Goal: Task Accomplishment & Management: Manage account settings

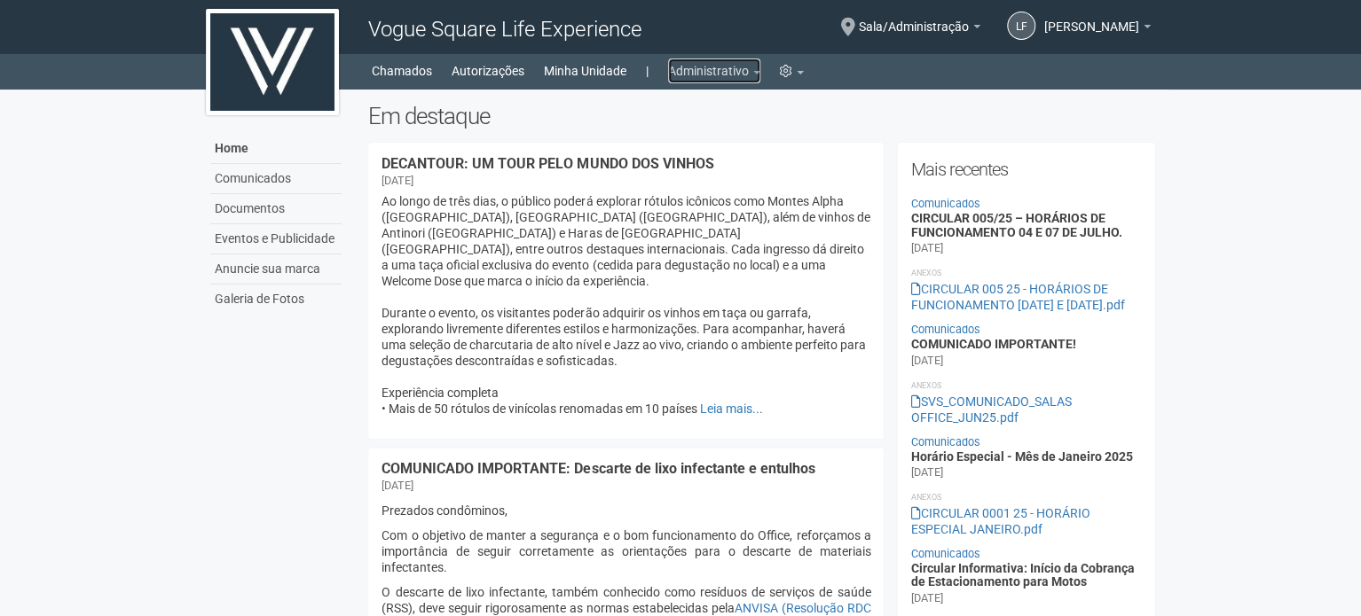
click at [717, 60] on link "Administrativo" at bounding box center [714, 71] width 92 height 25
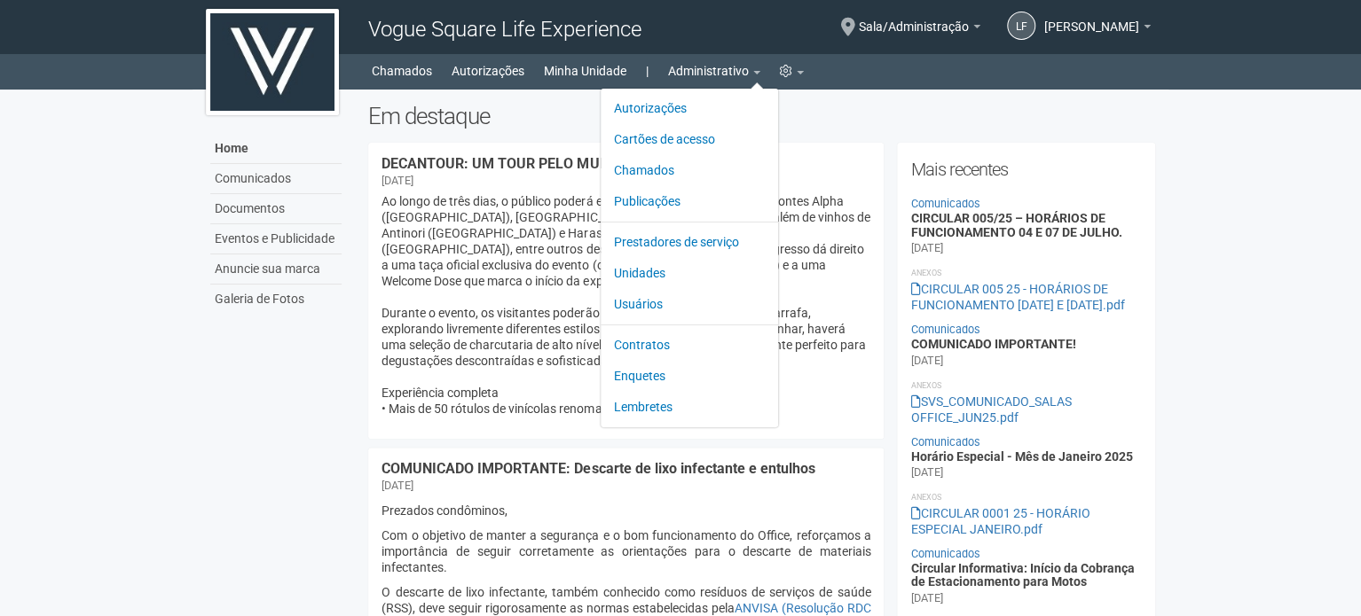
drag, startPoint x: 702, startPoint y: 86, endPoint x: 699, endPoint y: 96, distance: 10.4
click at [702, 90] on div "Home Home Comunicados Documentos Eventos e Publicidade Anuncie sua marca Galeri…" at bounding box center [680, 71] width 1361 height 35
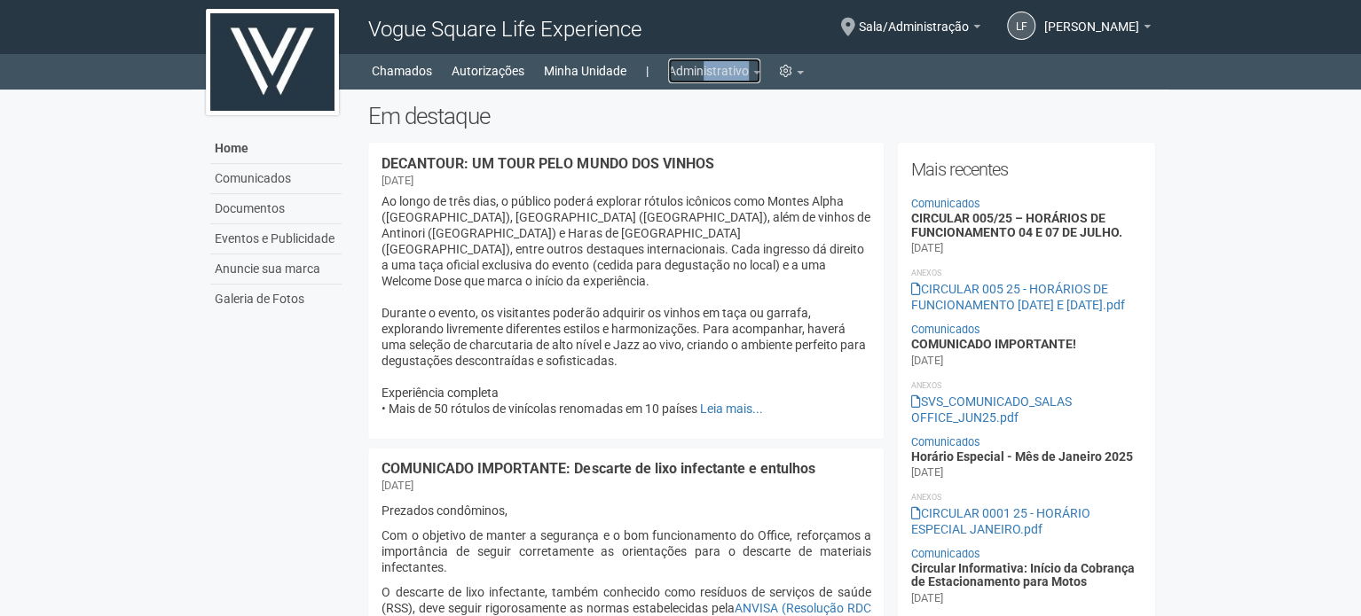
click at [712, 66] on link "Administrativo" at bounding box center [714, 71] width 92 height 25
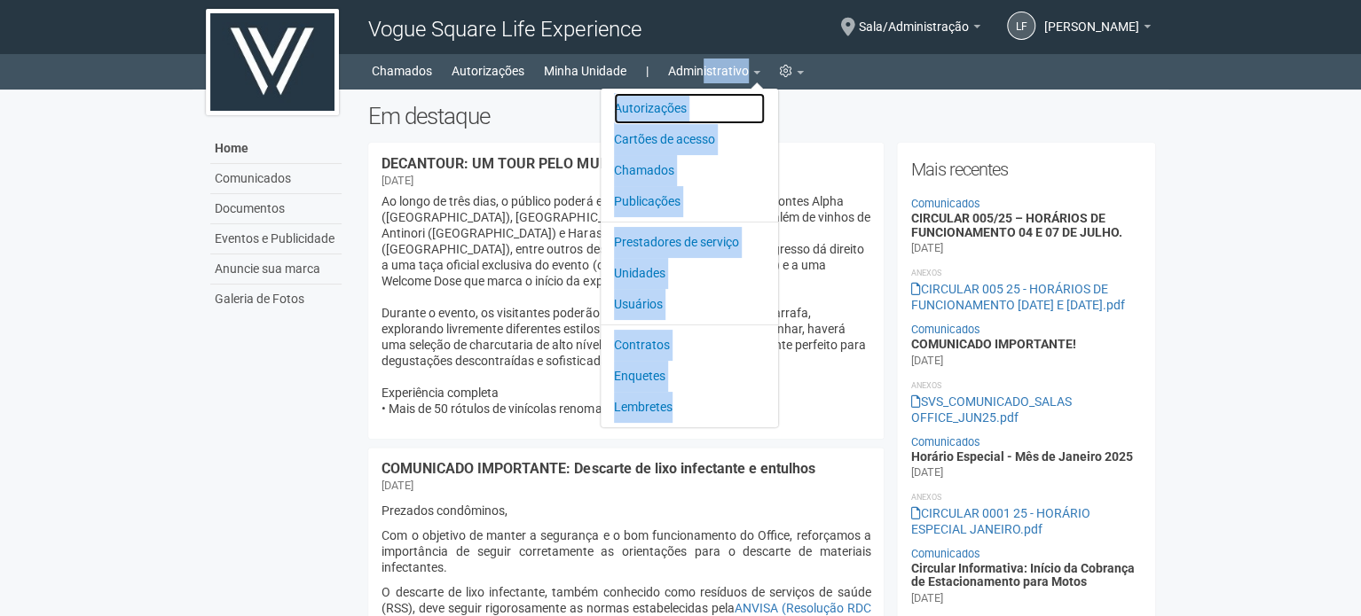
click at [688, 106] on link "Autorizações" at bounding box center [689, 108] width 151 height 31
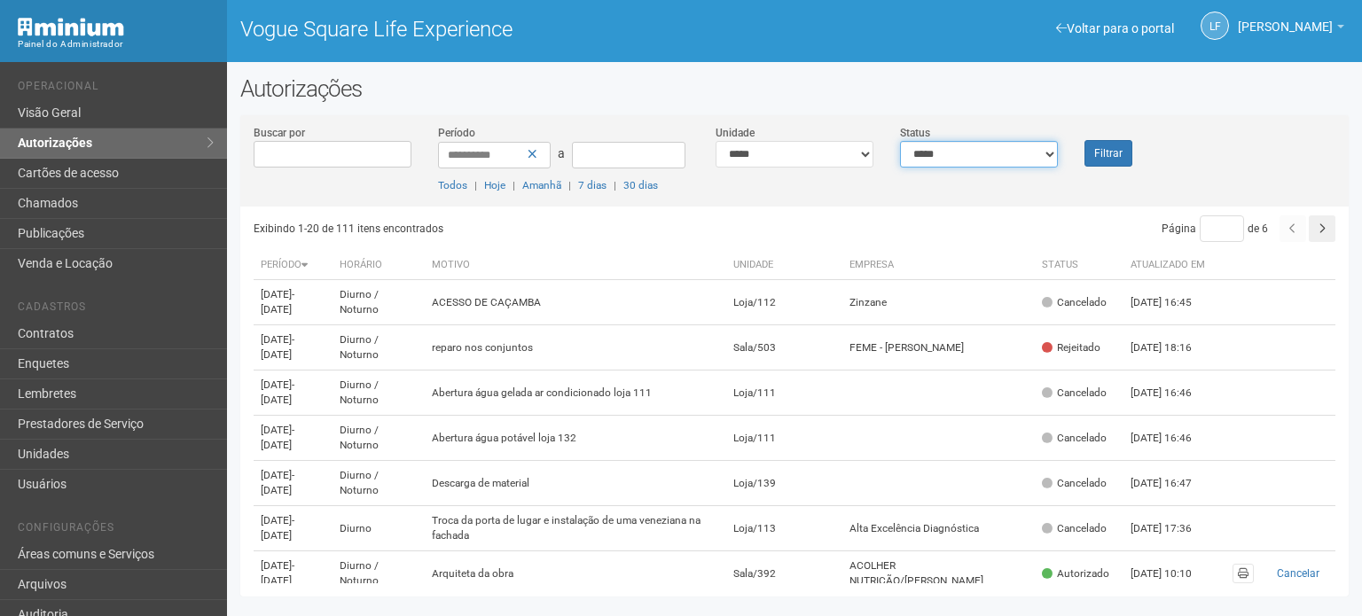
drag, startPoint x: 1047, startPoint y: 159, endPoint x: 1033, endPoint y: 165, distance: 15.5
click at [1047, 159] on select "**********" at bounding box center [979, 154] width 158 height 27
select select "*"
click at [900, 141] on select "**********" at bounding box center [979, 154] width 158 height 27
click at [1106, 145] on button "Filtrar" at bounding box center [1109, 153] width 48 height 27
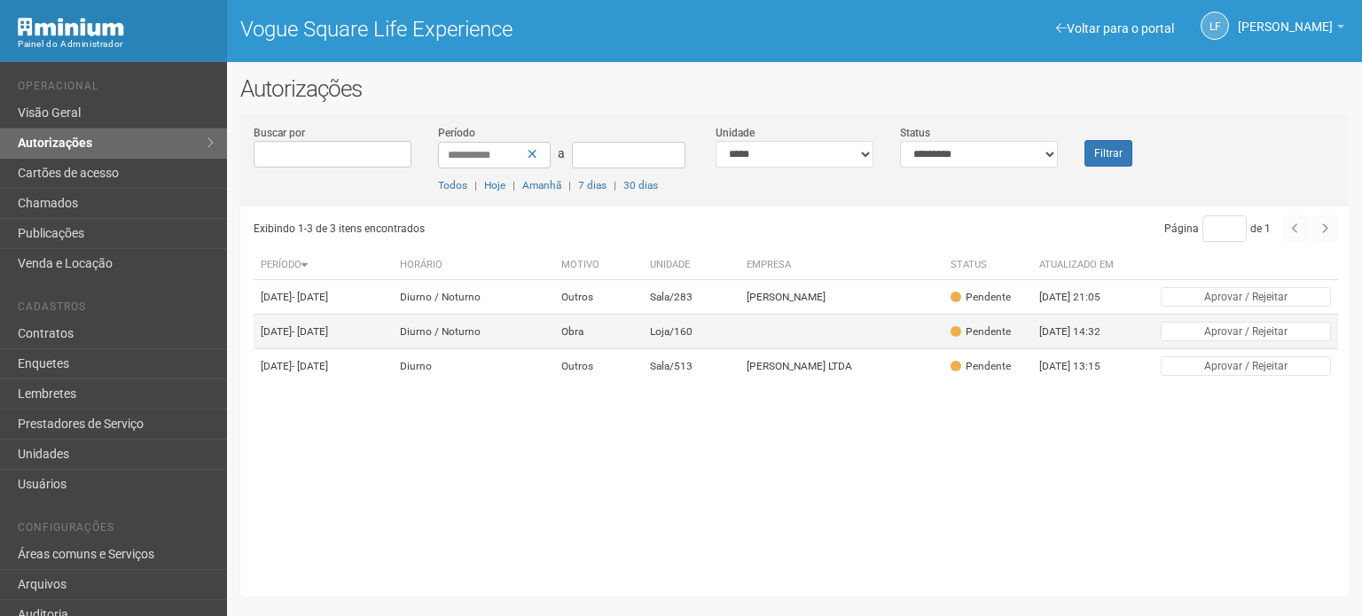
click at [745, 349] on td at bounding box center [842, 332] width 204 height 35
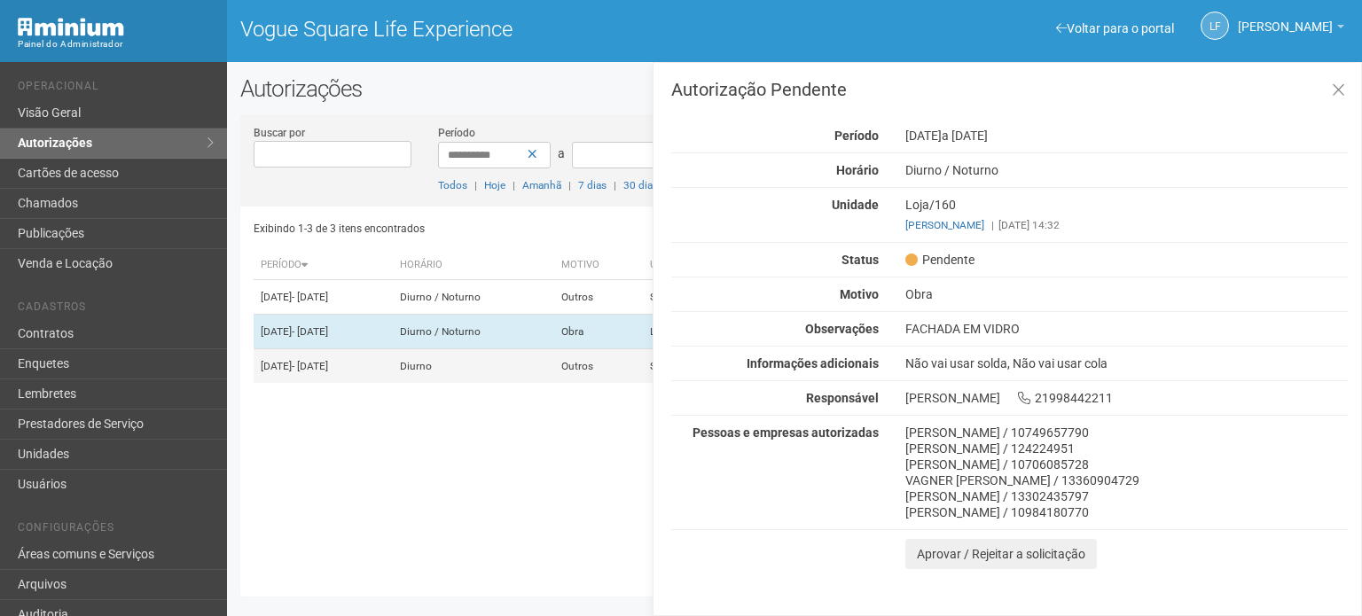
click at [616, 384] on td "Outros" at bounding box center [598, 366] width 89 height 35
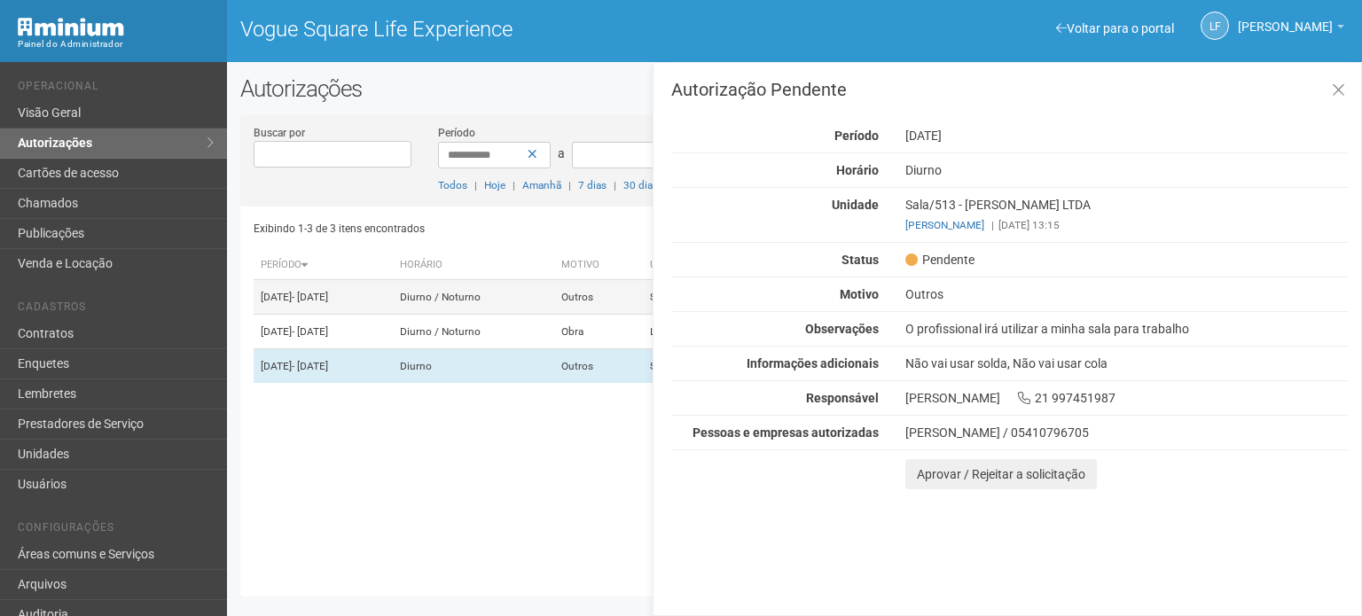
click at [554, 315] on td "Diurno / Noturno" at bounding box center [473, 297] width 161 height 35
